Goal: Information Seeking & Learning: Learn about a topic

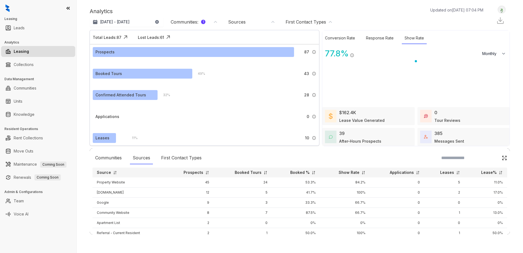
select select "*******"
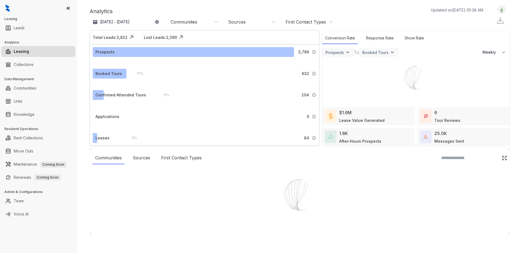
select select "******"
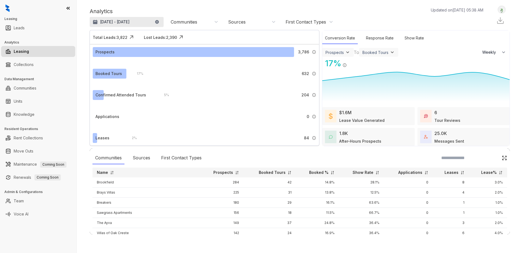
click at [105, 21] on p "Aug 10, 2025 - Sep 9, 2025" at bounding box center [115, 21] width 30 height 5
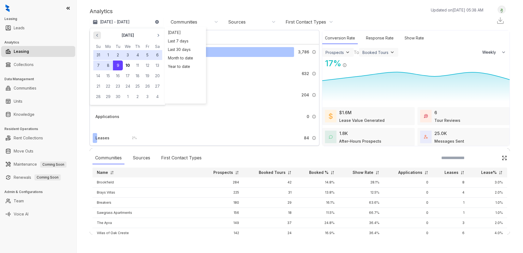
click at [95, 34] on icon "button" at bounding box center [96, 35] width 5 height 5
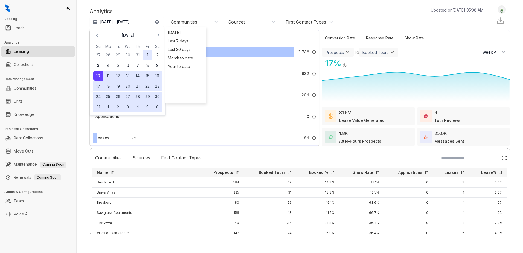
click at [150, 57] on button "1" at bounding box center [148, 55] width 10 height 10
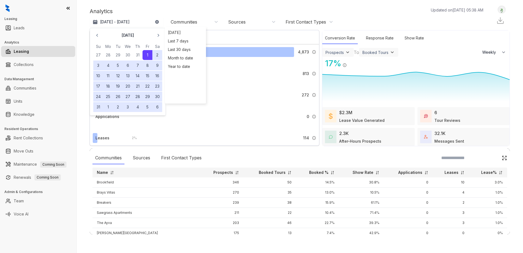
click at [99, 105] on button "31" at bounding box center [98, 107] width 10 height 10
click at [368, 16] on div "Analytics Updated on Sep 10, 2025, 05:38 AM Aug 1 - 31, 2025 August 2025 Su Mo …" at bounding box center [300, 16] width 420 height 22
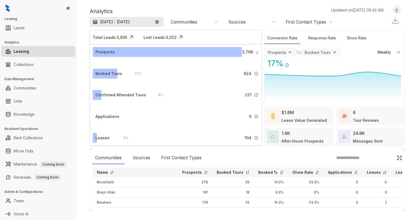
click at [109, 22] on p "[DATE] - [DATE]" at bounding box center [115, 21] width 30 height 5
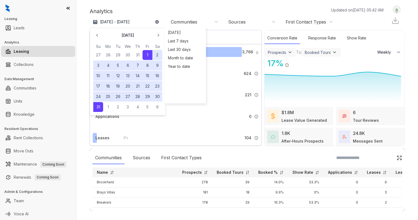
click at [140, 7] on div "Analytics Updated on Sep 10, 2025, 05:42 AM" at bounding box center [239, 11] width 299 height 8
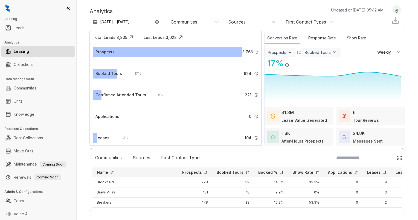
click at [198, 21] on div "Communities" at bounding box center [195, 22] width 48 height 6
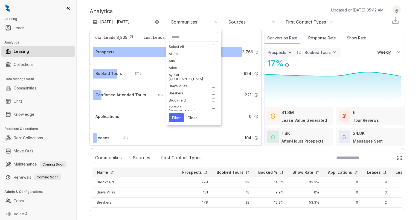
click at [188, 39] on input at bounding box center [193, 36] width 43 height 5
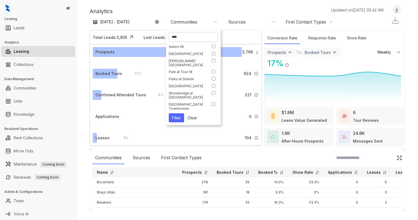
type input "****"
click at [178, 117] on button "Filter" at bounding box center [176, 117] width 15 height 9
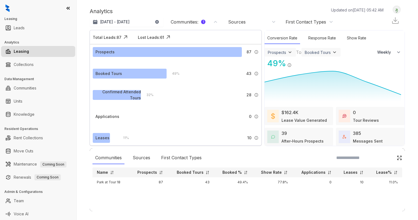
click at [234, 21] on div "Sources" at bounding box center [237, 22] width 18 height 6
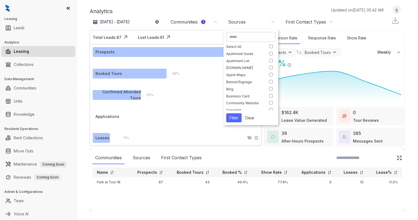
click at [256, 9] on div "Analytics Updated on Sep 10, 2025, 05:42 AM" at bounding box center [239, 11] width 299 height 8
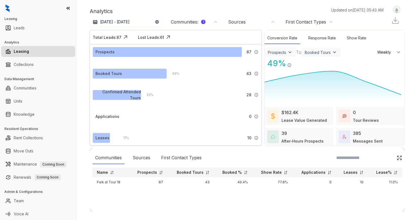
click at [287, 54] on img at bounding box center [289, 52] width 5 height 5
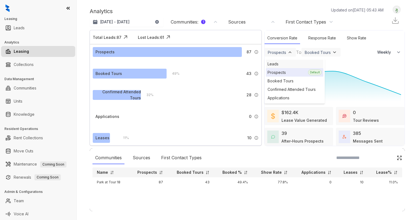
click at [278, 65] on div "Leads" at bounding box center [294, 64] width 57 height 8
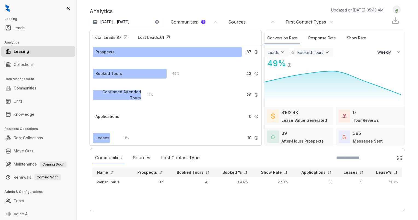
click at [311, 53] on div "Booked Tours" at bounding box center [311, 52] width 26 height 5
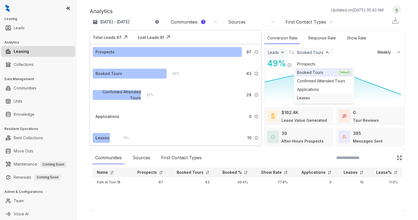
click at [303, 96] on div "Leases" at bounding box center [324, 98] width 57 height 8
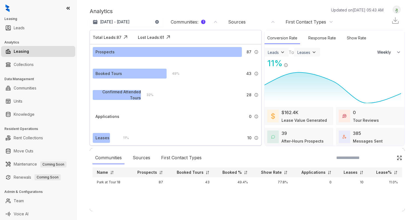
click at [362, 63] on div "11 % Leases / Leads" at bounding box center [335, 63] width 140 height 12
click at [320, 39] on div "Response Rate" at bounding box center [322, 38] width 33 height 12
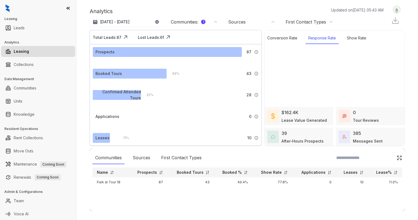
select select "******"
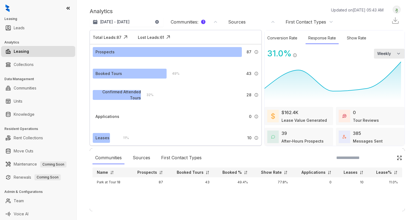
click at [386, 53] on button "Weekly" at bounding box center [389, 54] width 31 height 10
click at [377, 78] on span "Monthly" at bounding box center [384, 76] width 14 height 5
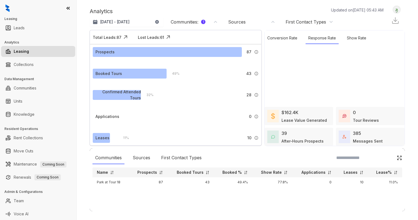
select select "*******"
click at [346, 41] on div "Show Rate" at bounding box center [356, 38] width 25 height 12
select select "*******"
click at [343, 75] on icon at bounding box center [333, 81] width 137 height 43
click at [283, 38] on div "Conversion Rate" at bounding box center [283, 38] width 36 height 12
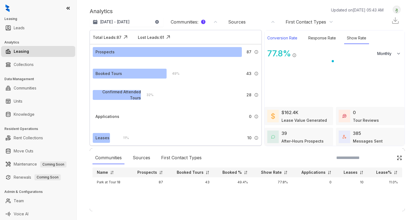
select select "*******"
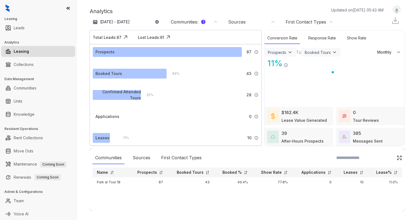
click at [326, 21] on div "First Contact Types" at bounding box center [310, 22] width 48 height 6
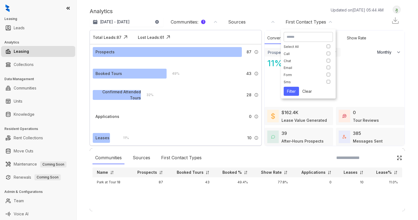
click at [348, 21] on div "Aug 1 - 31, 2025 Today Last 7 days Last 30 days Month to date Year to date Comm…" at bounding box center [247, 21] width 315 height 11
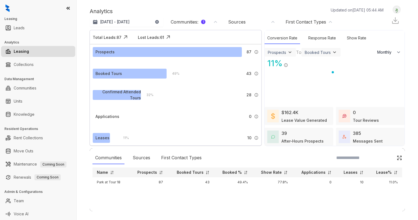
click at [357, 135] on div "385 Messages Sent" at bounding box center [368, 137] width 30 height 14
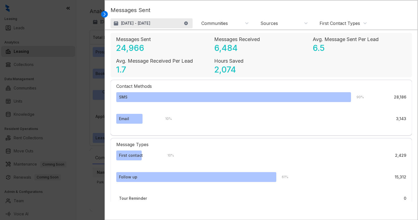
click at [136, 25] on p "[DATE] - [DATE]" at bounding box center [136, 23] width 30 height 5
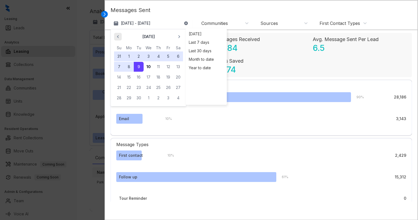
click at [118, 36] on icon "button" at bounding box center [117, 36] width 5 height 5
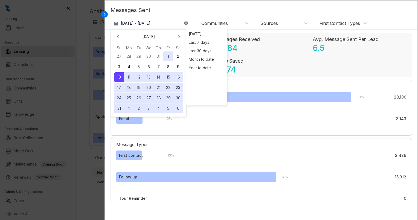
click at [166, 57] on button "1" at bounding box center [168, 56] width 10 height 10
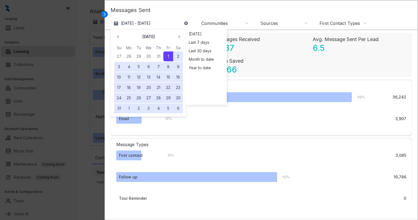
click at [118, 106] on button "31" at bounding box center [119, 108] width 10 height 10
click at [219, 21] on div "Communities" at bounding box center [214, 23] width 27 height 6
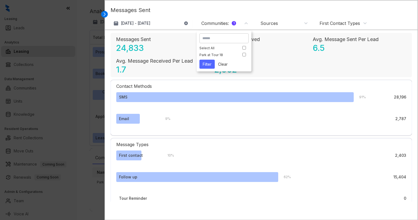
click at [216, 13] on p "Messages Sent" at bounding box center [262, 12] width 302 height 12
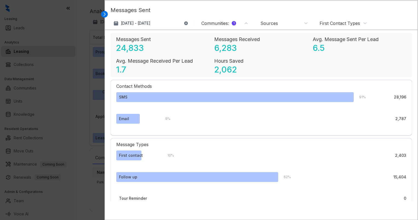
click at [218, 23] on div "Communities : 1" at bounding box center [218, 23] width 35 height 6
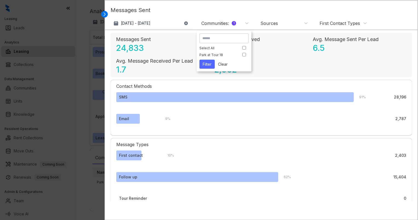
click at [211, 63] on button "Filter" at bounding box center [207, 64] width 15 height 9
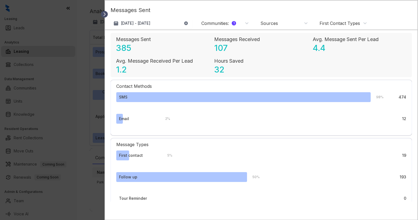
click at [104, 15] on icon at bounding box center [105, 14] width 2 height 3
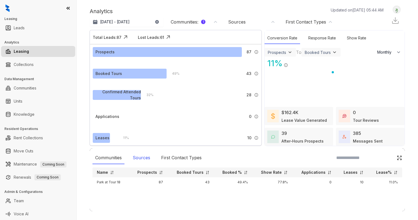
click at [142, 155] on div "Sources" at bounding box center [141, 158] width 23 height 13
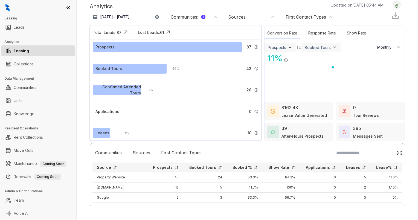
click at [314, 45] on div "Booked Tours" at bounding box center [321, 47] width 33 height 5
click at [309, 82] on div "Leases" at bounding box center [331, 84] width 57 height 8
click at [289, 110] on div "$162.4K" at bounding box center [290, 107] width 17 height 7
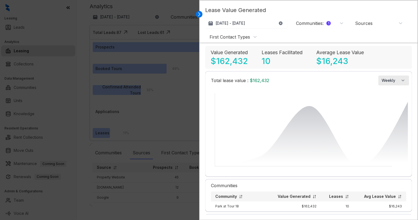
click at [394, 78] on span "Weekly" at bounding box center [390, 80] width 17 height 5
click at [387, 105] on span "Monthly" at bounding box center [388, 102] width 14 height 5
select select "*******"
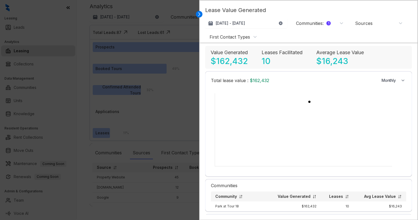
click at [188, 65] on div at bounding box center [209, 110] width 418 height 220
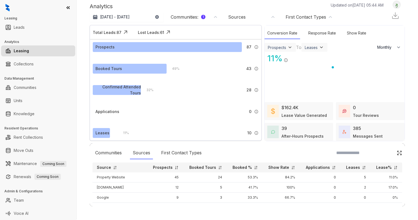
click at [397, 151] on img at bounding box center [399, 152] width 5 height 5
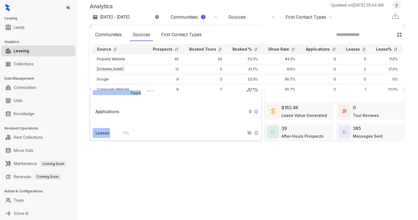
click at [397, 34] on img at bounding box center [399, 34] width 5 height 5
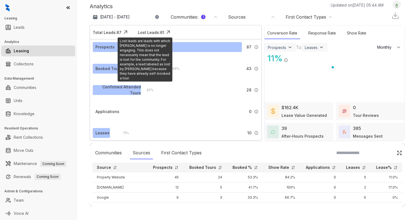
click at [149, 32] on div "Lost Leads: 61" at bounding box center [151, 33] width 26 height 6
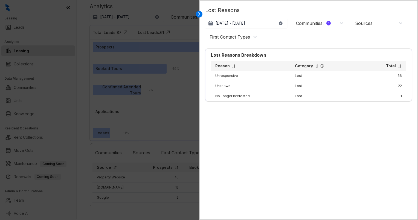
click at [175, 40] on div at bounding box center [209, 110] width 418 height 220
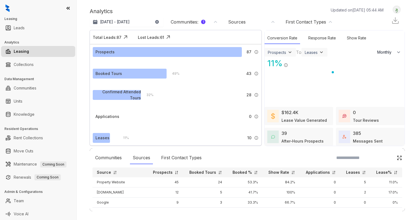
click at [394, 173] on img at bounding box center [396, 173] width 4 height 4
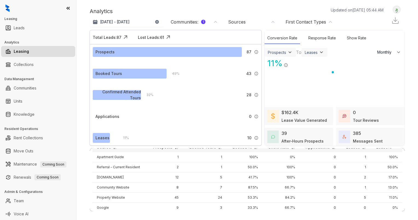
scroll to position [29, 0]
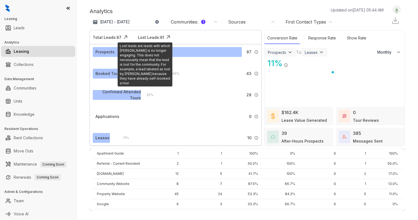
click at [164, 38] on img at bounding box center [168, 37] width 8 height 8
click at [155, 35] on div "Lost Leads: 61" at bounding box center [151, 37] width 26 height 6
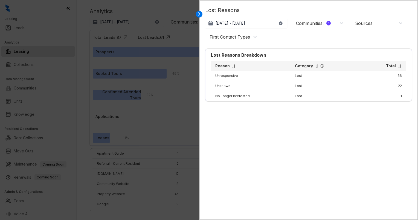
scroll to position [3, 0]
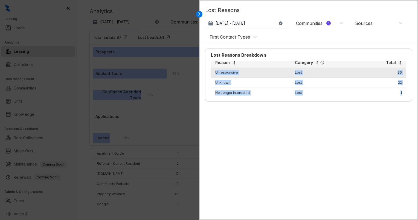
drag, startPoint x: 400, startPoint y: 92, endPoint x: 213, endPoint y: 72, distance: 188.3
click at [213, 72] on tbody "Unresponsive Lost 36 Unknown Lost 22 No Longer Interested Lost 1" at bounding box center [308, 83] width 195 height 30
copy tbody "Unresponsive Lost 36 Unknown Lost 22 No Longer Interested Lost 1"
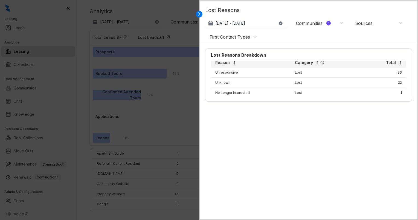
click at [145, 12] on div at bounding box center [209, 110] width 418 height 220
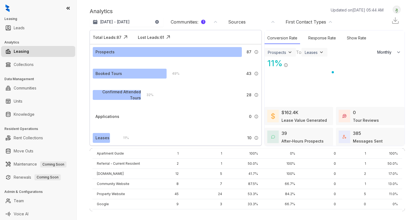
click at [193, 21] on div "Communities : 1" at bounding box center [188, 22] width 35 height 6
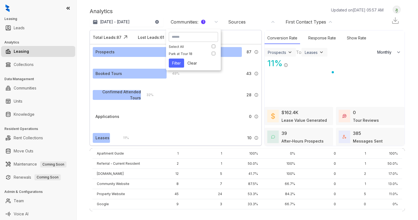
click at [185, 37] on input at bounding box center [193, 36] width 43 height 5
type input "*"
click at [205, 38] on input at bounding box center [193, 36] width 43 height 5
type input "*"
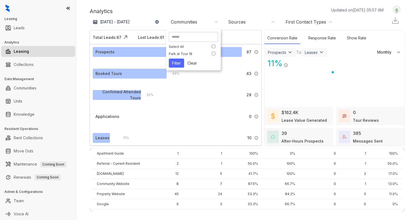
click at [189, 21] on div "Communities" at bounding box center [184, 22] width 27 height 6
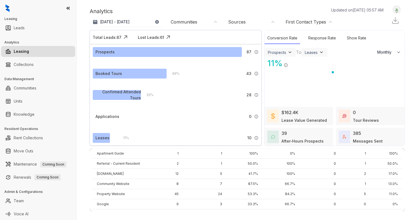
click at [29, 53] on link "Leasing" at bounding box center [21, 51] width 15 height 11
click at [21, 52] on link "Leasing" at bounding box center [21, 51] width 15 height 11
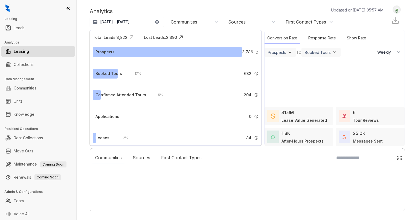
select select "******"
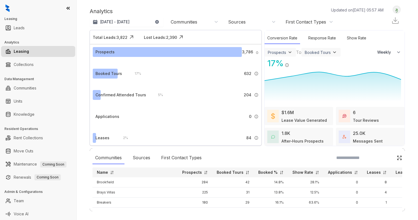
click at [184, 21] on div "Communities" at bounding box center [184, 22] width 27 height 6
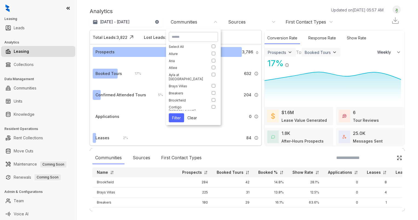
click at [184, 36] on input at bounding box center [193, 36] width 43 height 5
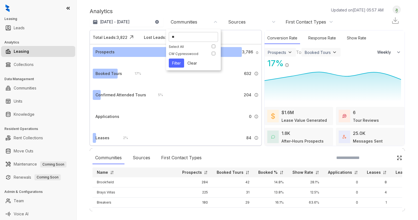
type input "**"
click at [228, 10] on div "Analytics Updated on [DATE] 05:57 AM" at bounding box center [239, 11] width 299 height 8
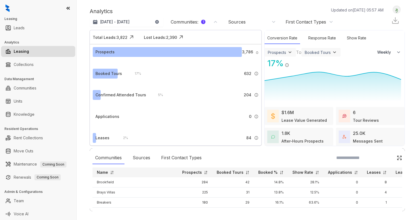
click at [194, 22] on div "Communities : 1" at bounding box center [188, 22] width 35 height 6
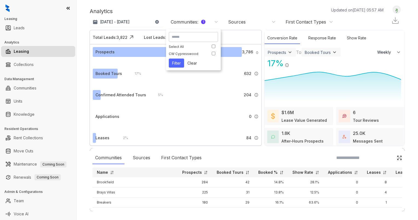
click at [175, 61] on button "Filter" at bounding box center [176, 63] width 15 height 9
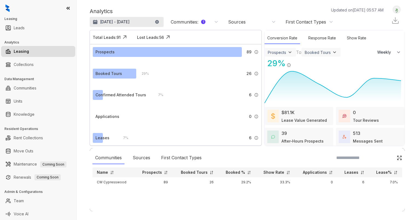
click at [114, 22] on p "[DATE] - [DATE]" at bounding box center [115, 21] width 30 height 5
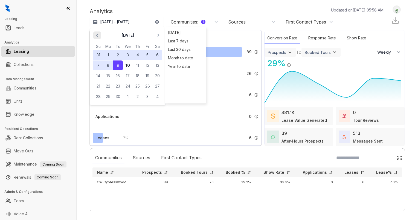
click at [94, 36] on icon "button" at bounding box center [96, 35] width 5 height 5
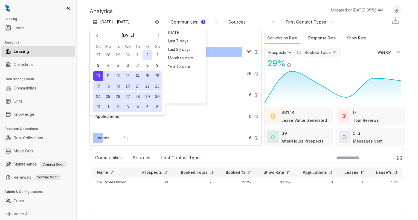
click at [145, 57] on button "1" at bounding box center [148, 55] width 10 height 10
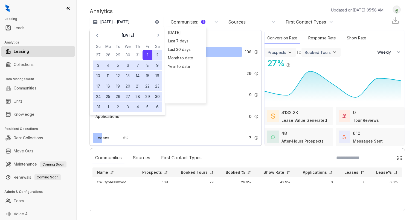
click at [97, 107] on button "31" at bounding box center [98, 107] width 10 height 10
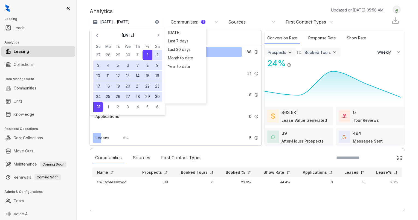
click at [200, 10] on div "Analytics Updated on [DATE] 05:58 AM" at bounding box center [239, 11] width 299 height 8
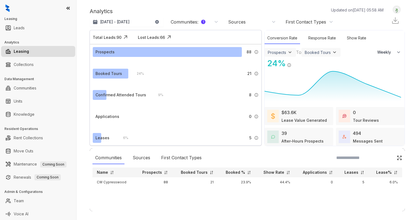
click at [281, 53] on div "Prospects" at bounding box center [277, 52] width 18 height 5
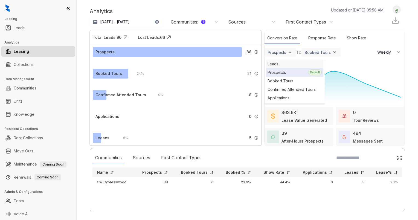
click at [279, 65] on div "Leads" at bounding box center [294, 64] width 57 height 8
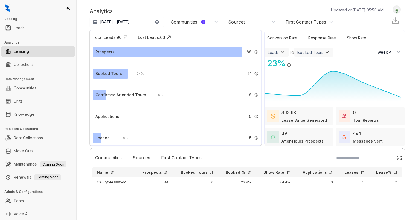
click at [280, 53] on img at bounding box center [282, 52] width 5 height 5
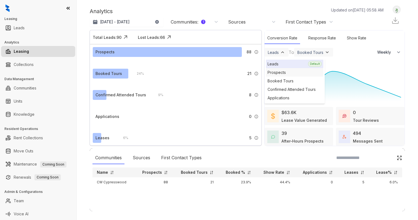
click at [278, 70] on div "Prospects" at bounding box center [294, 72] width 57 height 8
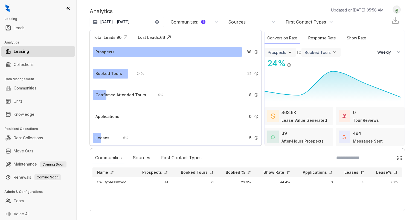
click at [281, 50] on div "Prospects" at bounding box center [277, 52] width 18 height 5
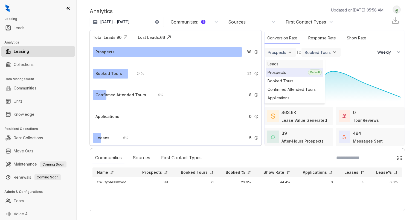
click at [275, 66] on div "Leads" at bounding box center [294, 64] width 57 height 8
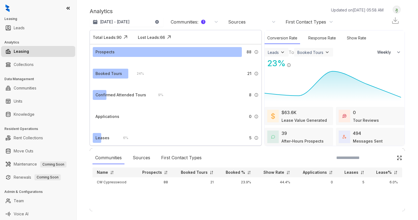
click at [309, 53] on div "Booked Tours" at bounding box center [311, 52] width 26 height 5
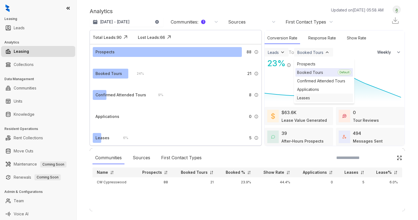
click at [302, 96] on div "Leases" at bounding box center [324, 98] width 57 height 8
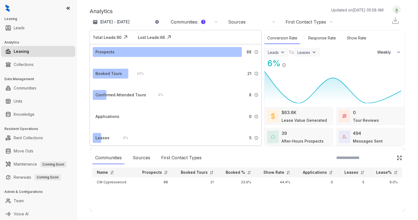
click at [280, 51] on img at bounding box center [282, 52] width 5 height 5
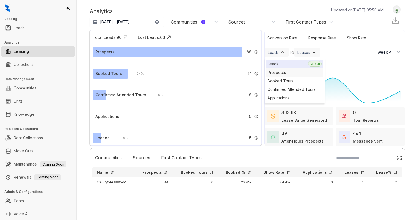
click at [275, 72] on div "Prospects" at bounding box center [294, 72] width 57 height 8
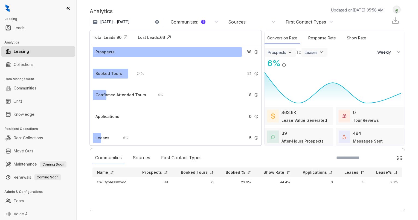
click at [277, 51] on div "Prospects" at bounding box center [277, 52] width 18 height 5
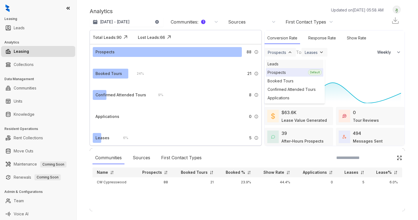
click at [284, 61] on div "Leads" at bounding box center [294, 64] width 57 height 8
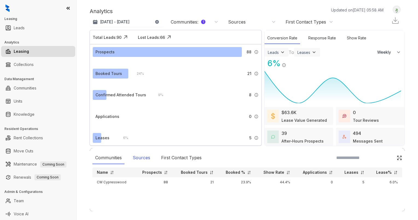
click at [144, 157] on div "Sources" at bounding box center [141, 158] width 23 height 13
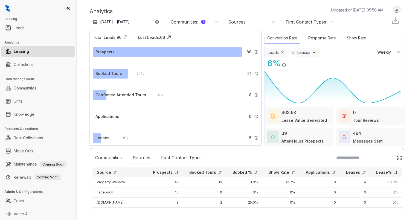
click at [394, 172] on img at bounding box center [396, 173] width 4 height 4
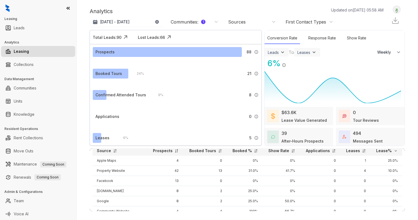
scroll to position [21, 0]
click at [346, 152] on p "Leases" at bounding box center [353, 151] width 14 height 5
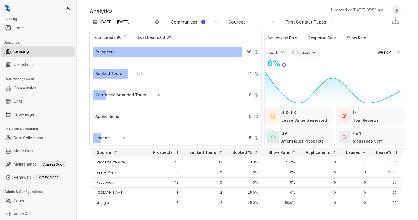
scroll to position [19, 0]
click at [184, 24] on div "Communities : 1" at bounding box center [188, 22] width 35 height 6
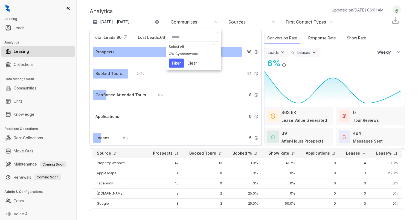
click at [179, 62] on button "Filter" at bounding box center [176, 63] width 15 height 9
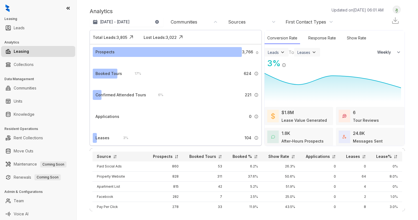
click at [213, 23] on div "Communities" at bounding box center [195, 22] width 48 height 6
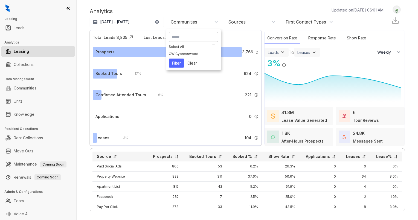
click at [197, 37] on input at bounding box center [193, 36] width 43 height 5
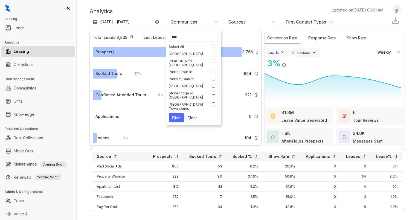
type input "****"
click at [177, 117] on button "Filter" at bounding box center [176, 117] width 15 height 9
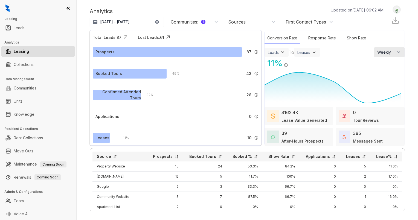
click at [378, 51] on span "Weekly" at bounding box center [385, 52] width 17 height 5
click at [377, 75] on span "Monthly" at bounding box center [384, 74] width 14 height 5
select select "*******"
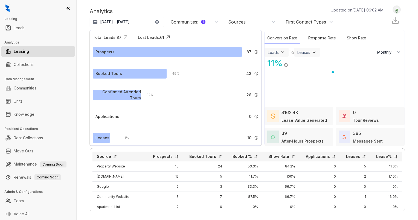
click at [333, 60] on div "11 % Leases / Leads" at bounding box center [335, 63] width 140 height 12
click at [193, 21] on div "Communities : 1" at bounding box center [188, 22] width 35 height 6
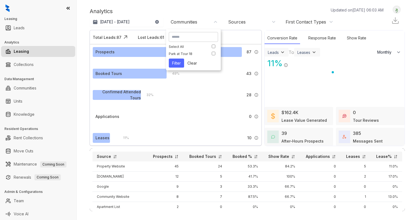
click at [183, 37] on input at bounding box center [193, 36] width 43 height 5
type input "**"
click at [176, 57] on button "Filter" at bounding box center [176, 55] width 15 height 9
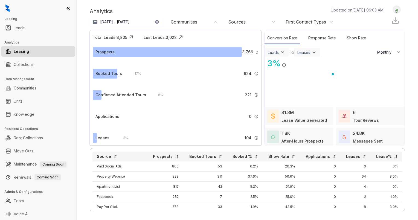
click at [186, 22] on div "Communities" at bounding box center [184, 22] width 27 height 6
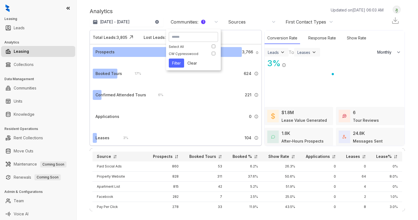
click at [176, 63] on button "Filter" at bounding box center [176, 63] width 15 height 9
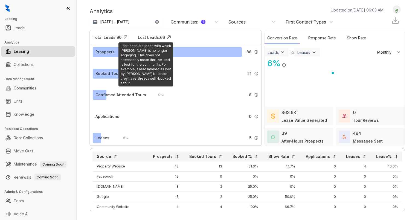
click at [153, 36] on div "Lost Leads: 66" at bounding box center [151, 37] width 27 height 6
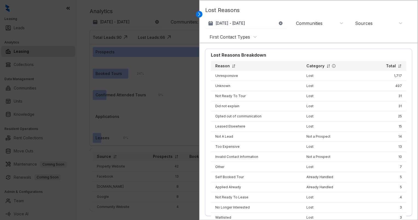
click at [326, 22] on div "Communities" at bounding box center [320, 23] width 48 height 6
click at [304, 63] on button "Filter" at bounding box center [301, 64] width 15 height 9
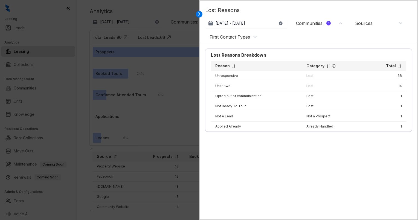
click at [392, 152] on div "Lost Reasons Breakdown Reason Category Lost: Lost prospects Not a Prospect: Lea…" at bounding box center [308, 112] width 207 height 126
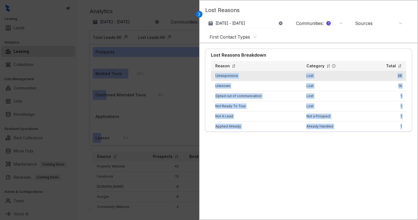
drag, startPoint x: 401, startPoint y: 126, endPoint x: 213, endPoint y: 75, distance: 195.3
click at [213, 75] on tbody "Unresponsive Lost 38 Unknown Lost 14 Opted out of communication Lost 1 Not Read…" at bounding box center [308, 101] width 195 height 60
drag, startPoint x: 213, startPoint y: 75, endPoint x: 219, endPoint y: 76, distance: 5.8
copy tbody "Unresponsive Lost 38 Unknown Lost 14 Opted out of communication Lost 1 Not Read…"
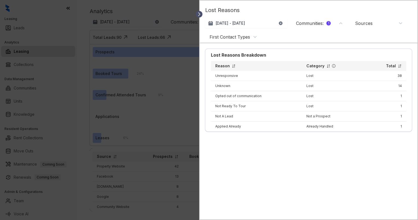
click at [199, 13] on icon at bounding box center [199, 13] width 5 height 5
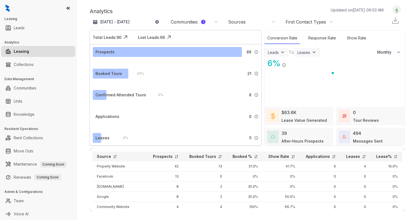
click at [188, 20] on div "Communities : 1" at bounding box center [188, 22] width 35 height 6
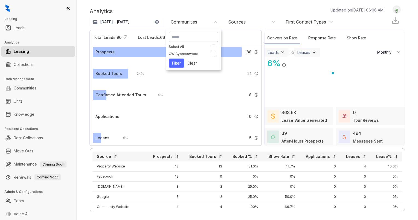
click at [180, 62] on button "Filter" at bounding box center [176, 63] width 15 height 9
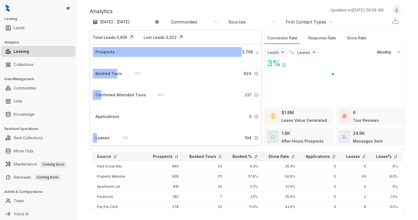
click at [186, 24] on div "Communities" at bounding box center [184, 22] width 27 height 6
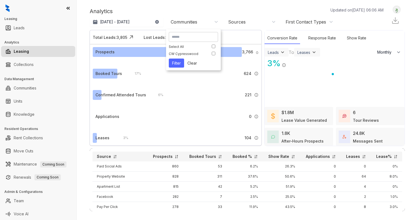
click at [186, 36] on input at bounding box center [193, 36] width 43 height 5
type input "*****"
click at [172, 68] on button "Filter" at bounding box center [176, 67] width 15 height 9
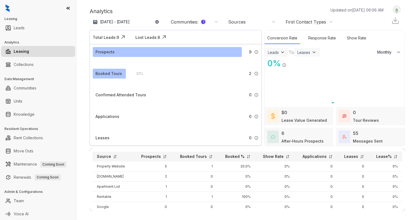
click at [188, 23] on div "Communities : 1" at bounding box center [188, 22] width 35 height 6
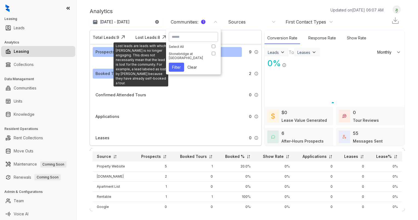
click at [141, 38] on div "Lost Leads: 8" at bounding box center [147, 37] width 25 height 6
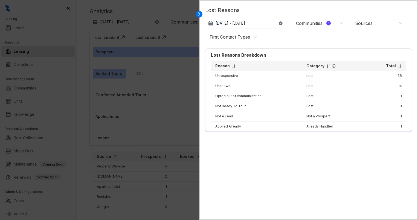
click at [301, 25] on div "Communities : 1" at bounding box center [313, 23] width 35 height 6
click at [302, 67] on button "Filter" at bounding box center [301, 68] width 15 height 9
click at [321, 24] on div "Communities : 2" at bounding box center [313, 23] width 35 height 6
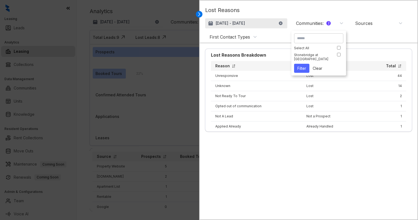
click at [230, 23] on p "[DATE] - [DATE]" at bounding box center [231, 23] width 30 height 5
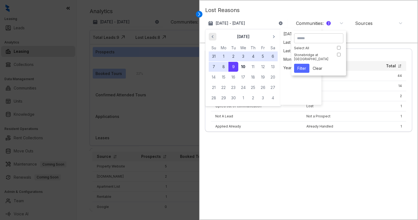
click at [214, 38] on icon "button" at bounding box center [212, 36] width 5 height 5
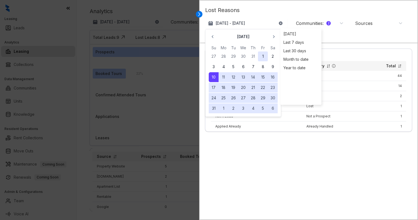
click at [263, 55] on button "1" at bounding box center [263, 56] width 10 height 10
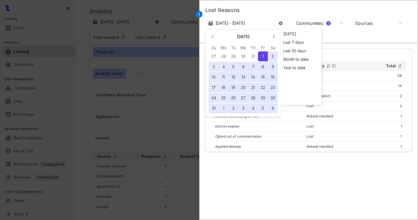
click at [211, 108] on button "31" at bounding box center [214, 108] width 10 height 10
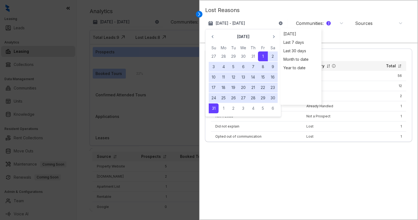
click at [277, 15] on p "Lost Reasons" at bounding box center [308, 12] width 207 height 12
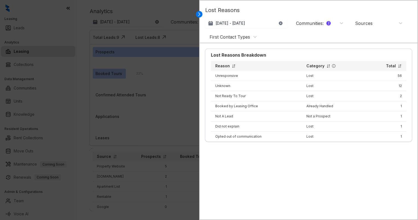
click at [312, 25] on div "Communities : 2" at bounding box center [313, 23] width 35 height 6
click at [302, 68] on button "Filter" at bounding box center [301, 68] width 15 height 9
click at [178, 11] on div at bounding box center [209, 110] width 418 height 220
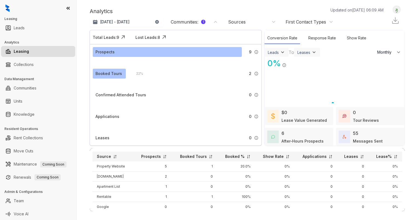
click at [192, 22] on div "Communities : 1" at bounding box center [188, 22] width 35 height 6
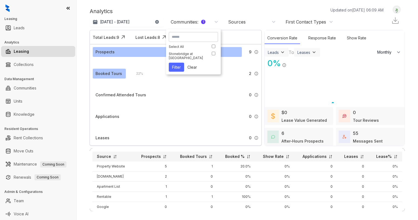
click at [182, 66] on button "Filter" at bounding box center [176, 67] width 15 height 9
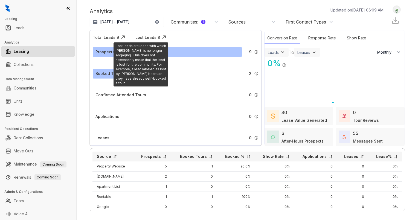
click at [157, 39] on div "Lost Leads: 8" at bounding box center [147, 37] width 25 height 6
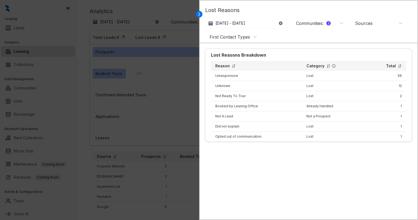
click at [321, 24] on div "Communities : 2" at bounding box center [313, 23] width 35 height 6
click at [303, 69] on button "Filter" at bounding box center [301, 68] width 15 height 9
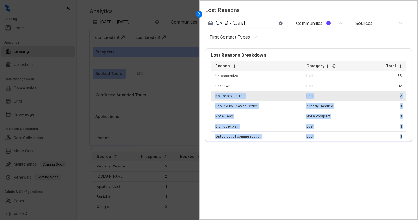
drag, startPoint x: 402, startPoint y: 137, endPoint x: 213, endPoint y: 94, distance: 192.8
click at [213, 94] on tbody "Unresponsive Lost 56 Unknown Lost 12 Not Ready To Tour Lost 2 Booked by Leasing…" at bounding box center [308, 106] width 195 height 71
drag, startPoint x: 213, startPoint y: 94, endPoint x: 217, endPoint y: 95, distance: 4.1
copy tbody "Not Ready To Tour Lost 2 Booked by Leasing Office Already Handled 1 Not A Lead …"
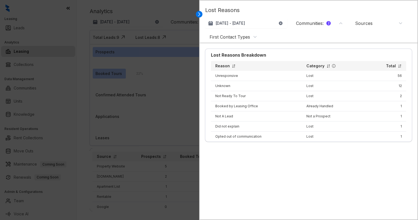
click at [181, 6] on div at bounding box center [209, 110] width 418 height 220
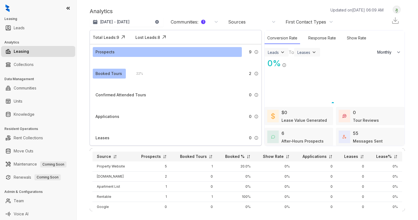
click at [185, 22] on div "Communities : 1" at bounding box center [188, 22] width 35 height 6
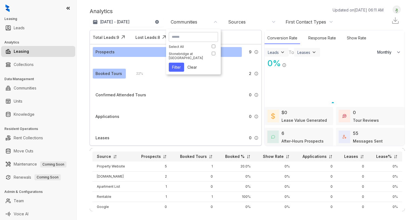
click at [175, 66] on button "Filter" at bounding box center [176, 67] width 15 height 9
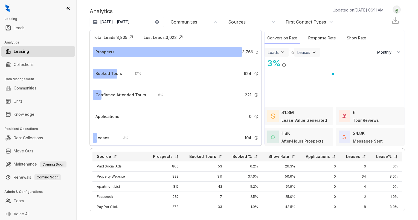
click at [182, 24] on div "Communities" at bounding box center [184, 22] width 27 height 6
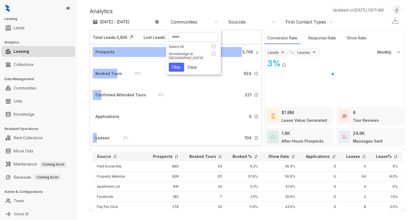
click at [184, 38] on input at bounding box center [193, 36] width 43 height 5
type input "*********"
click at [175, 66] on button "Filter" at bounding box center [176, 67] width 15 height 9
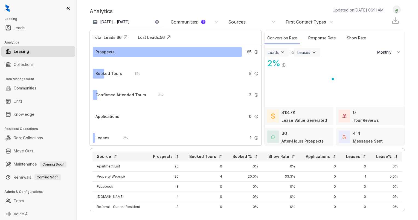
click at [346, 156] on p "Leases" at bounding box center [353, 156] width 14 height 5
click at [346, 157] on p "Leases" at bounding box center [353, 156] width 14 height 5
click at [180, 20] on div "Communities : 1" at bounding box center [188, 22] width 35 height 6
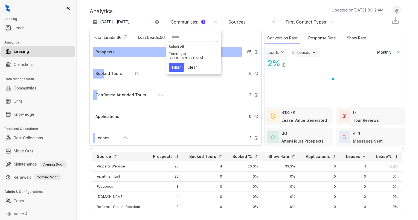
click at [210, 10] on div "Analytics Updated on [DATE] 06:12 AM" at bounding box center [239, 11] width 299 height 8
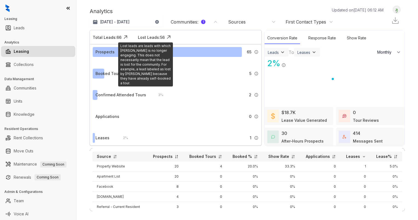
click at [151, 36] on div "Lost Leads: 56" at bounding box center [151, 37] width 27 height 6
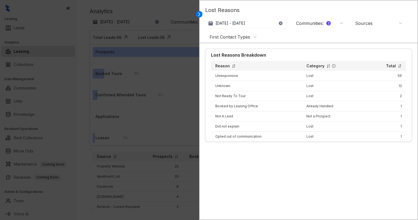
click at [308, 24] on div "Communities : 2" at bounding box center [313, 23] width 35 height 6
click at [301, 69] on button "Filter" at bounding box center [301, 68] width 15 height 9
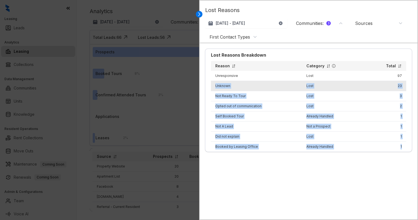
drag, startPoint x: 397, startPoint y: 147, endPoint x: 211, endPoint y: 84, distance: 196.6
click at [211, 84] on tbody "Unresponsive Lost 97 Unknown Lost 23 Not Ready To Tour Lost 3 Opted out of comm…" at bounding box center [308, 111] width 195 height 81
drag, startPoint x: 211, startPoint y: 84, endPoint x: 220, endPoint y: 85, distance: 8.9
copy tbody "Unknown Lost 23 Not Ready To Tour Lost 3 Opted out of communication Lost 2 Self…"
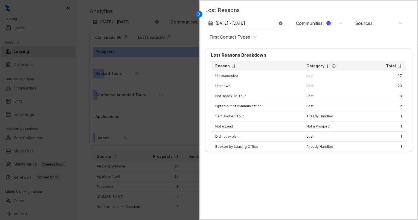
click at [307, 24] on div "Communities : 3" at bounding box center [313, 23] width 35 height 6
click at [319, 68] on button "Clear" at bounding box center [318, 68] width 16 height 9
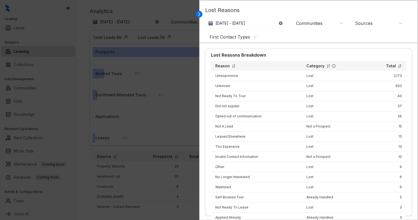
click at [320, 22] on div "Communities" at bounding box center [309, 23] width 27 height 6
click at [301, 67] on button "Filter" at bounding box center [301, 68] width 15 height 9
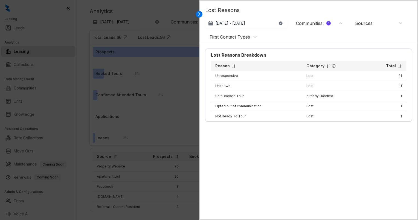
click at [184, 5] on div at bounding box center [209, 110] width 418 height 220
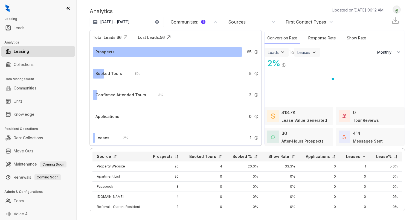
click at [188, 22] on div "Communities : 1" at bounding box center [188, 22] width 35 height 6
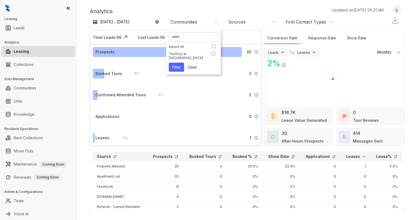
click at [177, 66] on button "Filter" at bounding box center [176, 67] width 15 height 9
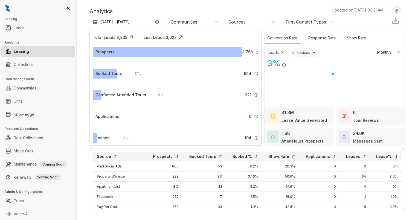
click at [187, 22] on div "Communities" at bounding box center [184, 22] width 27 height 6
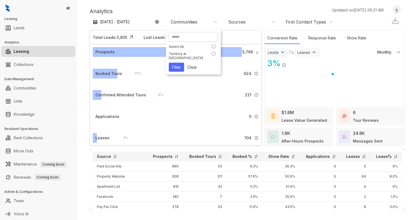
click at [196, 38] on input at bounding box center [193, 36] width 43 height 5
type input "***"
click at [176, 70] on button "Filter" at bounding box center [176, 74] width 15 height 9
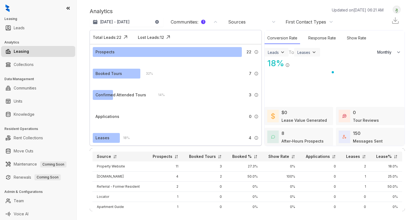
click at [192, 20] on div "Communities : 1" at bounding box center [188, 22] width 35 height 6
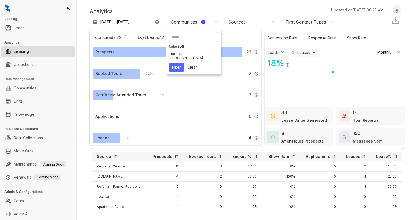
click at [196, 13] on div "Analytics Updated on [DATE] 06:23 AM" at bounding box center [239, 11] width 299 height 8
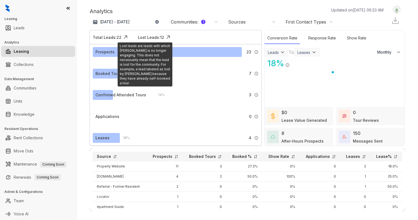
click at [147, 38] on div "Lost Leads: 12" at bounding box center [151, 37] width 26 height 6
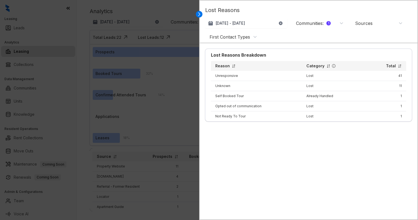
click at [303, 22] on div "Communities : 1" at bounding box center [313, 23] width 35 height 6
click at [302, 64] on button "Filter" at bounding box center [301, 68] width 15 height 9
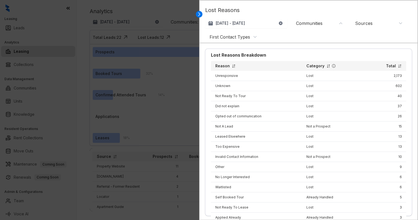
click at [314, 24] on div "Communities" at bounding box center [309, 23] width 27 height 6
click at [318, 36] on input at bounding box center [318, 38] width 43 height 5
click at [303, 65] on button "Filter" at bounding box center [301, 68] width 15 height 9
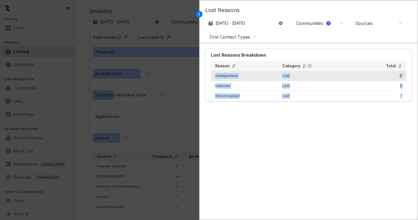
drag, startPoint x: 400, startPoint y: 95, endPoint x: 213, endPoint y: 75, distance: 188.0
click at [213, 75] on tbody "Unresponsive Lost 9 Unknown Lost 2 Did not explain Lost 1" at bounding box center [308, 86] width 195 height 30
drag, startPoint x: 213, startPoint y: 75, endPoint x: 221, endPoint y: 75, distance: 7.7
copy tbody "Unresponsive Lost 9 Unknown Lost 2 Did not explain Lost 1"
